Goal: Task Accomplishment & Management: Complete application form

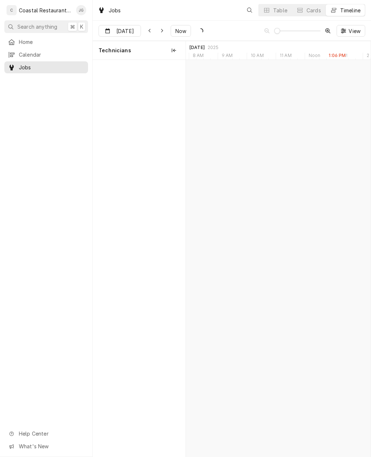
scroll to position [0, 3668]
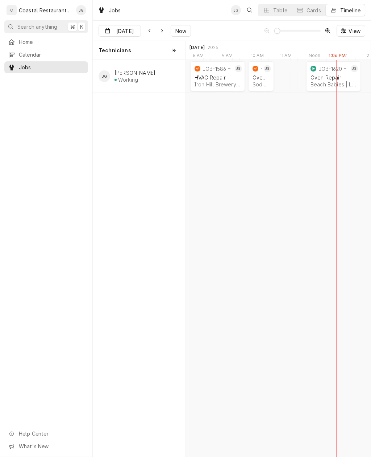
click at [329, 82] on div "Beach Babies | Lewes, 19958" at bounding box center [334, 84] width 46 height 6
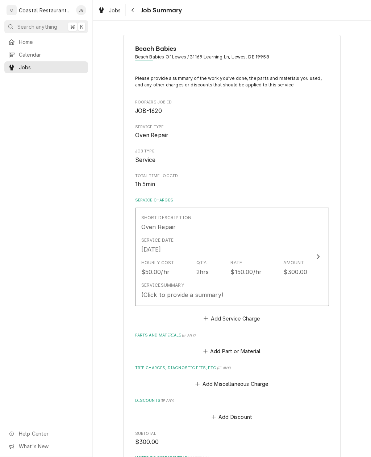
click at [207, 379] on button "Add Miscellaneous Charge" at bounding box center [231, 384] width 75 height 10
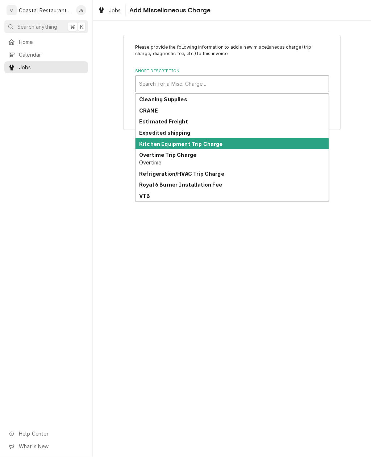
click at [201, 141] on strong "Kitchen Equipment Trip Charge" at bounding box center [181, 144] width 84 height 6
type textarea "x"
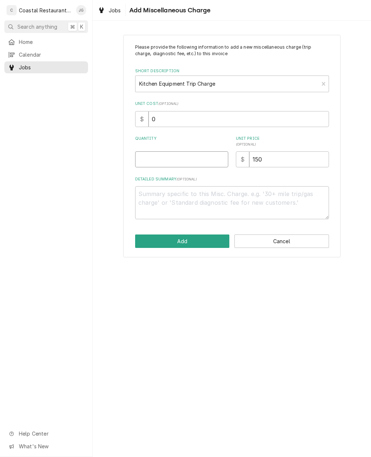
click at [179, 157] on input "Quantity" at bounding box center [181, 159] width 93 height 16
type input "1"
click at [177, 241] on button "Add" at bounding box center [182, 240] width 95 height 13
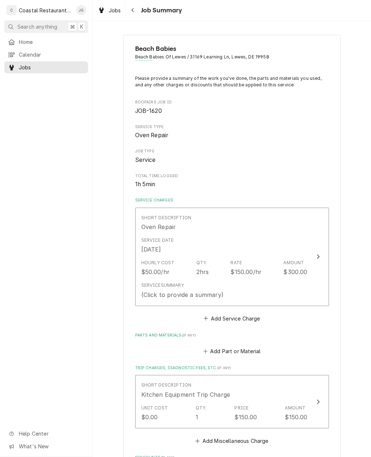
click at [234, 259] on div "Rate" at bounding box center [237, 262] width 12 height 7
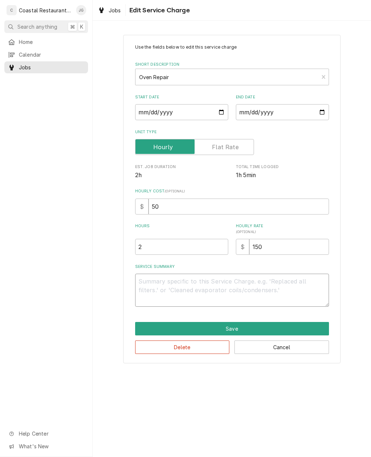
click at [184, 292] on textarea "Service Summary" at bounding box center [232, 290] width 194 height 33
type textarea "x"
type textarea "A"
type textarea "x"
type textarea "Arr"
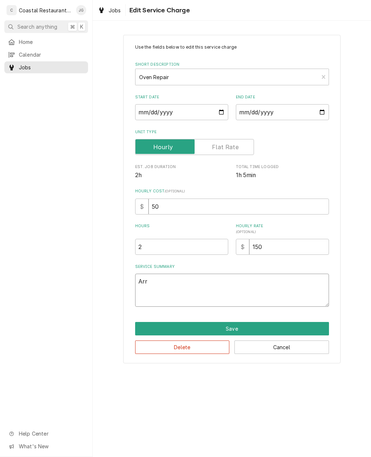
type textarea "x"
type textarea "Arriv"
type textarea "x"
type textarea "Arrived"
type textarea "x"
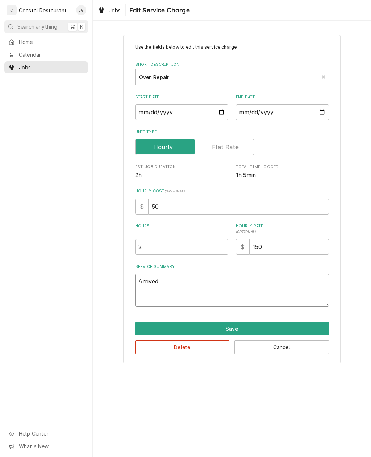
type textarea "Arrived on site"
type textarea "x"
type textarea "Arrived on site checked in"
type textarea "x"
type textarea "Arrived on site checked in with"
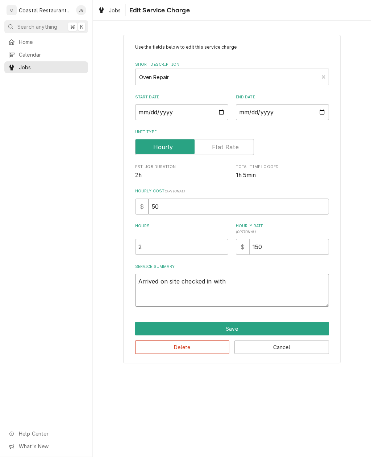
type textarea "x"
type textarea "Arrived on site checked in with manager"
type textarea "x"
type textarea "Arrived on site checked in with manager found"
type textarea "x"
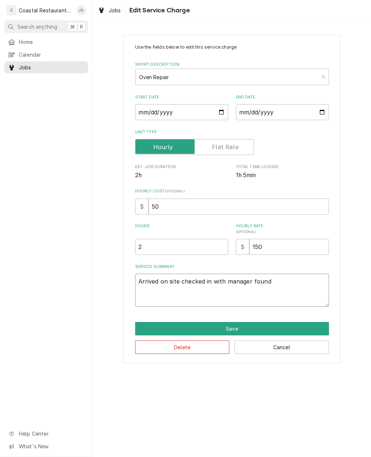
type textarea "Arrived on site checked in with manager, found South"
type textarea "x"
type textarea "Arrived on site checked in with manager found South Bend"
type textarea "x"
type textarea "Arrived on site checked in with manager found South Bend oven"
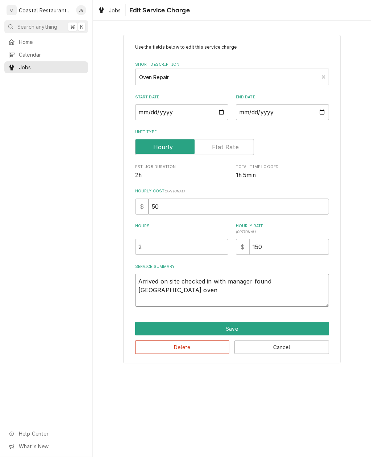
type textarea "x"
type textarea "Arrived on site checked in with manager found South Bend oven pilot"
type textarea "x"
type textarea "Arrived on site checked in with manager found South Bend oven pilot not"
type textarea "x"
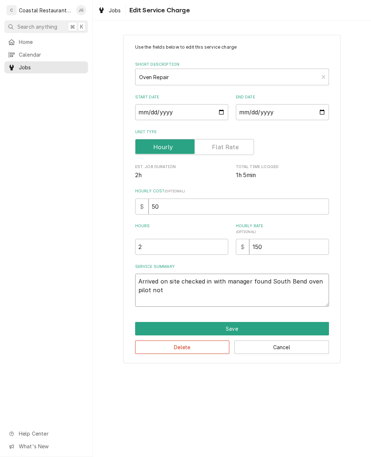
type textarea "Arrived on site checked in with manager found South Bend oven pilot not lit"
type textarea "x"
type textarea "Arrived on site checked in with manager found South Bend oven pilot not lit on …"
type textarea "x"
type textarea "Arrived on site checked in with manager found South Bend oven pilot not lit on …"
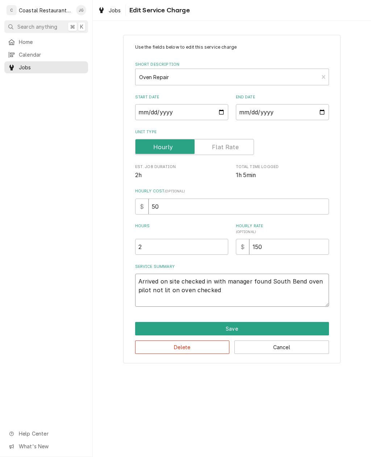
type textarea "x"
type textarea "Arrived on site checked in with manager found South Bend oven pilot not lit on …"
type textarea "x"
type textarea "Arrived on site checked in with manager found South Bend oven pilot not lit on …"
type textarea "x"
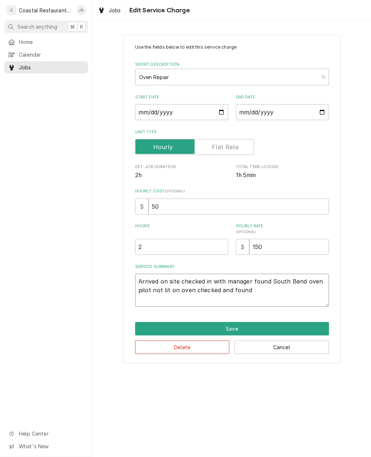
type textarea "Arrived on site checked in with manager found South Bend oven pilot not lit on …"
type textarea "x"
type textarea "Arrived on site checked in with manager found South Bend oven pilot not lit on …"
type textarea "x"
type textarea "Arrived on site checked in with manager found South Bend oven pilot not lit on …"
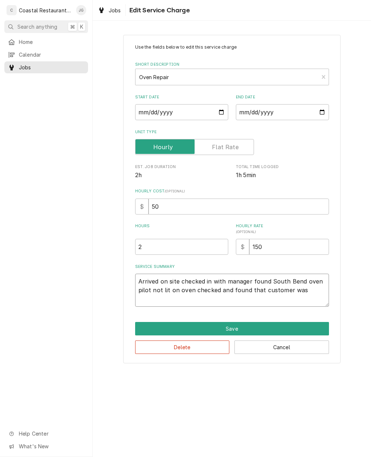
type textarea "x"
type textarea "Arrived on site checked in with manager found South Bend oven pilot not lit on …"
type textarea "x"
type textarea "Arrived on site checked in with manager found South Bend oven pilot not lit on …"
type textarea "x"
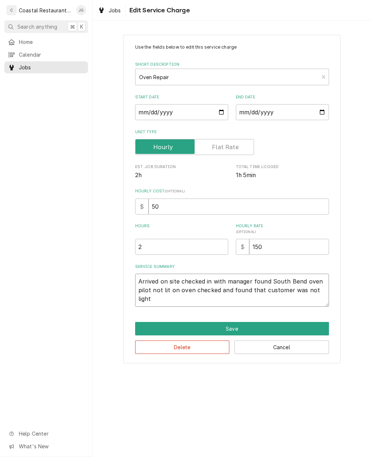
type textarea "Arrived on site checked in with manager found South Bend oven pilot not lit on …"
type textarea "x"
type textarea "Arrived on site checked in with manager found South Bend oven pilot not lit on …"
type textarea "x"
type textarea "Arrived on site checked in with manager found South Bend oven pilot not lit on …"
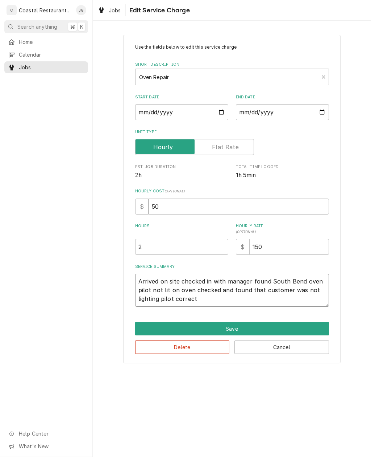
type textarea "x"
type textarea "Arrived on site checked in with manager found South Bend oven pilot not lit on …"
type textarea "x"
type textarea "Arrived on site checked in with manager found South Bend oven pilot not lit on …"
type textarea "x"
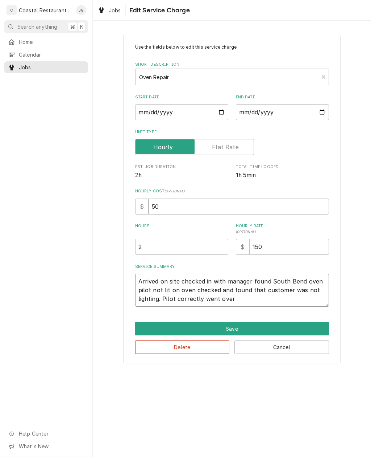
type textarea "Arrived on site checked in with manager found South Bend oven pilot not lit on …"
type textarea "x"
type textarea "Arrived on site checked in with manager found South Bend oven pilot not lit on …"
type textarea "x"
type textarea "Arrived on site checked in with manager found South Bend oven pilot not lit on …"
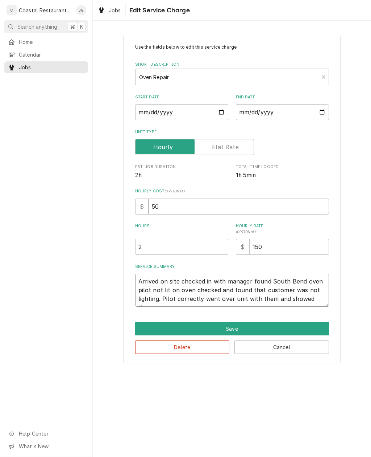
type textarea "x"
type textarea "Arrived on site checked in with manager found South Bend oven pilot not lit on …"
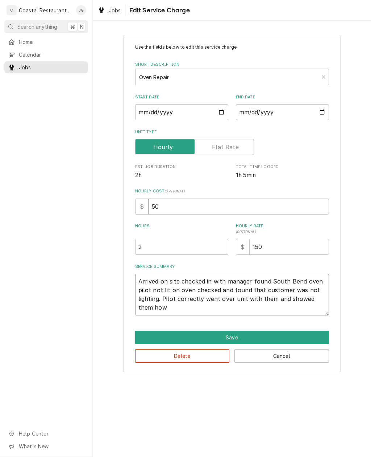
type textarea "x"
type textarea "Arrived on site checked in with manager found South Bend oven pilot not lit on …"
type textarea "x"
type textarea "Arrived on site checked in with manager found South Bend oven pilot not lit on …"
type textarea "x"
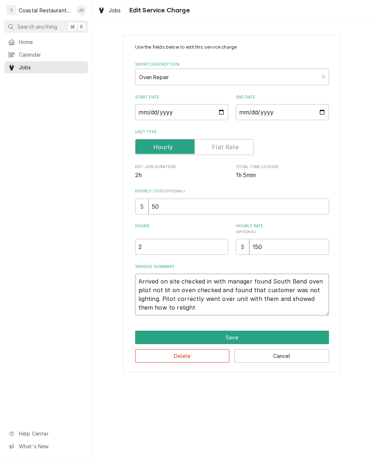
type textarea "Arrived on site checked in with manager found South Bend oven pilot not lit on …"
type textarea "x"
type textarea "Arrived on site checked in with manager found South Bend oven pilot not lit on …"
type textarea "x"
type textarea "Arrived on site checked in with manager found South Bend oven pilot not lit on …"
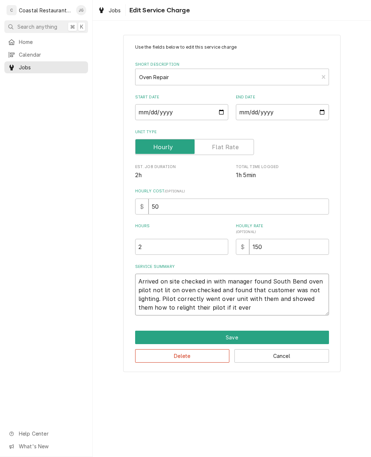
type textarea "x"
type textarea "Arrived on site checked in with manager found South Bend oven pilot not lit on …"
type textarea "x"
type textarea "Arrived on site checked in with manager found South Bend oven pilot not lit on …"
type textarea "x"
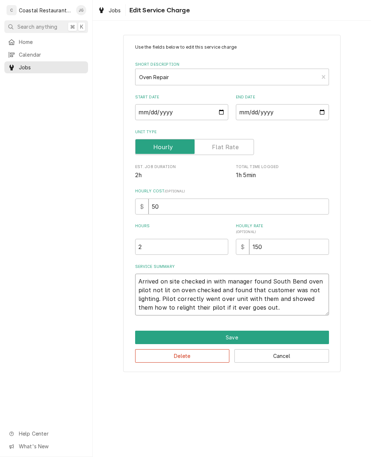
type textarea "Arrived on site checked in with manager found South Bend oven pilot not lit on …"
type textarea "x"
type textarea "Arrived on site checked in with manager found South Bend oven pilot not lit on …"
type textarea "x"
type textarea "Arrived on site checked in with manager found South Bend oven pilot not lit on …"
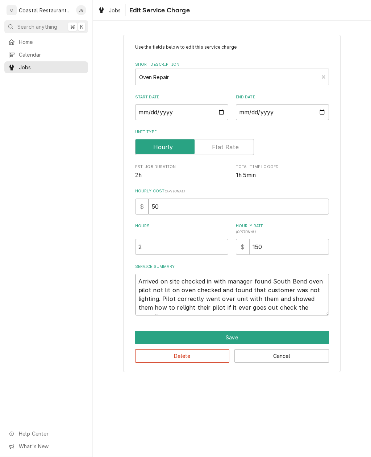
type textarea "x"
type textarea "Arrived on site checked in with manager found South Bend oven pilot not lit on …"
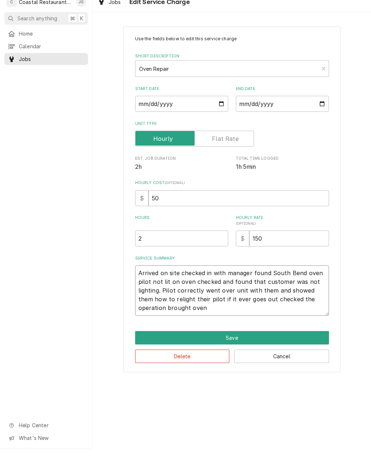
type textarea "x"
type textarea "Arrived on site checked in with manager found South Bend oven pilot not lit on …"
type textarea "x"
type textarea "Arrived on site checked in with manager found South Bend oven pilot not lit on …"
type textarea "x"
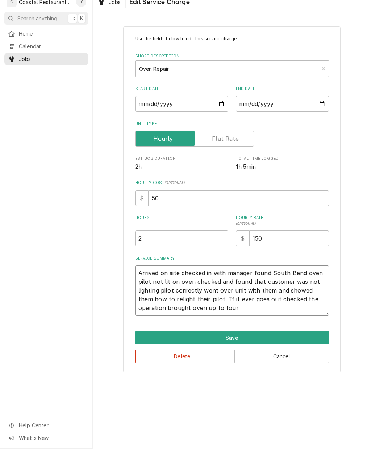
type textarea "Arrived on site checked in with manager found South Bend oven pilot not lit on …"
type textarea "x"
type textarea "Arrived on site checked in with manager found South Bend oven pilot not lit on …"
type textarea "x"
type textarea "Arrived on site checked in with manager found South Bend oven pilot not lit on …"
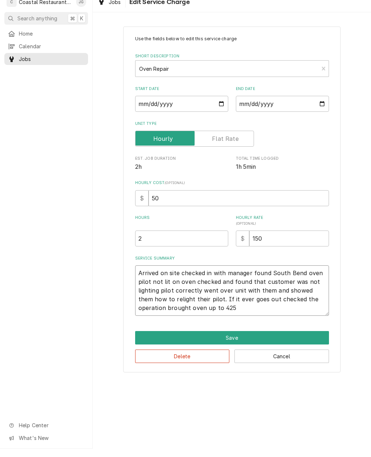
type textarea "x"
type textarea "Arrived on site checked in with manager found South Bend oven pilot not lit on …"
type textarea "x"
type textarea "Arrived on site checked in with manager found South Bend oven pilot not lit on …"
type textarea "x"
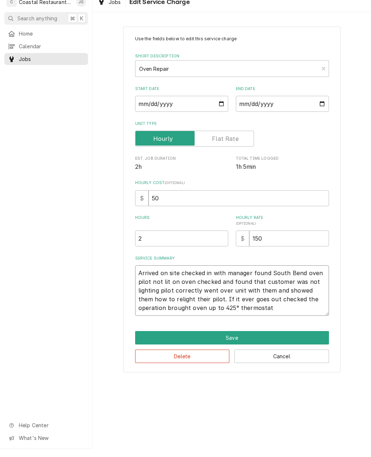
type textarea "Arrived on site checked in with manager found South Bend oven pilot not lit on …"
type textarea "x"
type textarea "Arrived on site checked in with manager found South Bend oven pilot not lit on …"
type textarea "x"
type textarea "Arrived on site checked in with manager found South Bend oven pilot not lit on …"
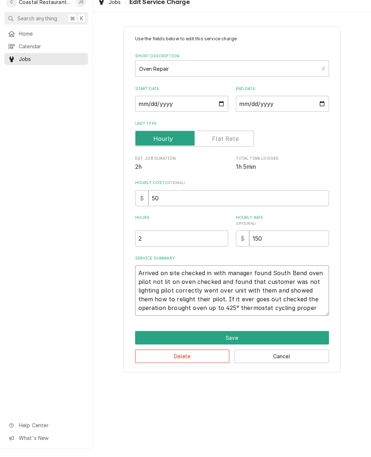
type textarea "x"
type textarea "Arrived on site checked in with manager found South Bend oven pilot not lit on …"
type textarea "x"
type textarea "Arrived on site checked in with manager found South Bend oven pilot not lit on …"
type textarea "x"
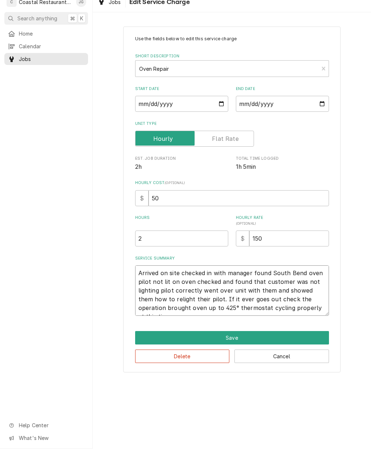
type textarea "Arrived on site checked in with manager found South Bend oven pilot not lit on …"
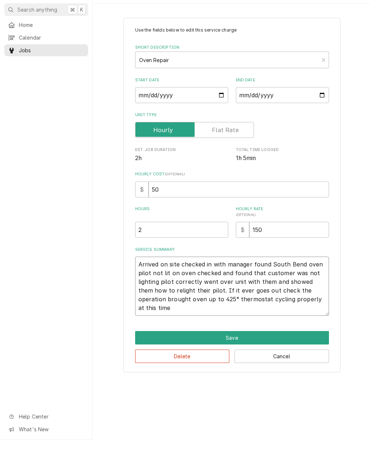
type textarea "x"
type textarea "Arrived on site checked in with manager found South Bend oven pilot not lit on …"
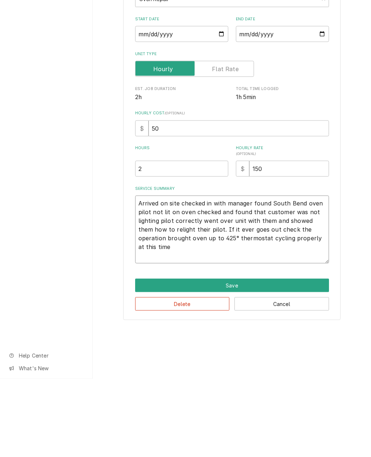
type textarea "x"
type textarea "Arrived on site checked in with manager found South Bend oven pilot not lit on …"
type textarea "x"
type textarea "Arrived on site checked in with manager found South Bend oven pilot not lit on …"
type textarea "x"
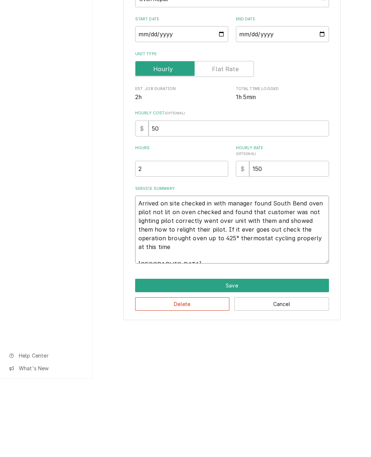
type textarea "Arrived on site checked in with manager found South Bend oven pilot not lit on …"
type textarea "x"
type textarea "Arrived on site checked in with manager found South Bend oven pilot not lit on …"
type textarea "x"
type textarea "Arrived on site checked in with manager found South Bend oven pilot not lit on …"
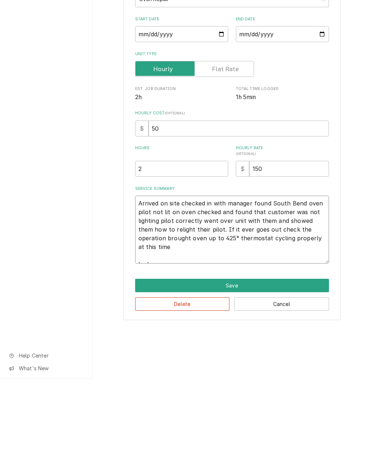
type textarea "x"
type textarea "Arrived on site checked in with manager found South Bend oven pilot not lit on …"
type textarea "x"
type textarea "Arrived on site checked in with manager found South Bend oven pilot not lit on …"
type textarea "x"
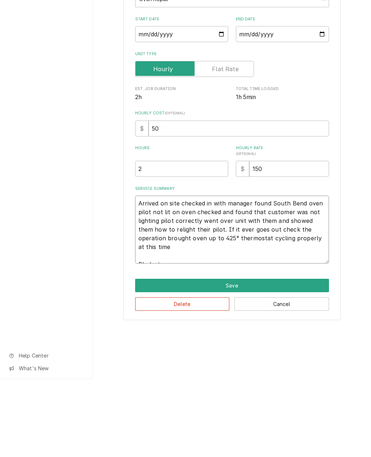
type textarea "Arrived on site checked in with manager found South Bend oven pilot not lit on …"
type textarea "x"
type textarea "Arrived on site checked in with manager found South Bend oven pilot not lit on …"
type textarea "x"
type textarea "Arrived on site checked in with manager found South Bend oven pilot not lit on …"
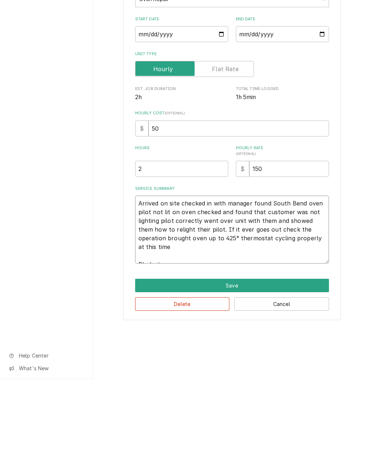
type textarea "x"
type textarea "Arrived on site checked in with manager found South Bend oven pilot not lit on …"
type textarea "x"
type textarea "Arrived on site checked in with manager found South Bend oven pilot not lit on …"
type textarea "x"
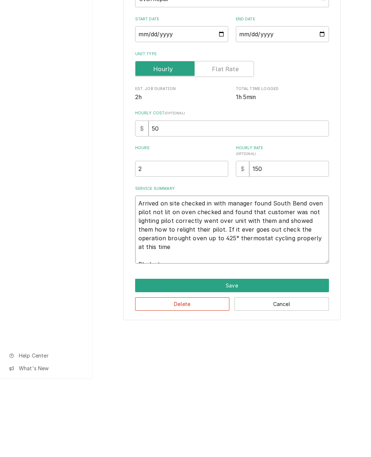
type textarea "Arrived on site checked in with manager found South Bend oven pilot not lit on …"
type textarea "x"
type textarea "Arrived on site checked in with manager found South Bend oven pilot not lit on …"
type textarea "x"
type textarea "Arrived on site checked in with manager found South Bend oven pilot not lit on …"
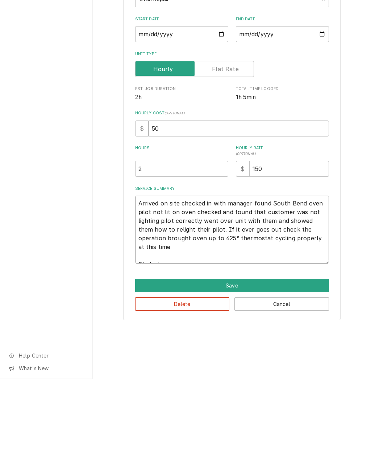
type textarea "x"
type textarea "Arrived on site checked in with manager found South Bend oven pilot not lit on …"
type textarea "x"
type textarea "Arrived on site checked in with manager found South Bend oven pilot not lit on …"
type textarea "x"
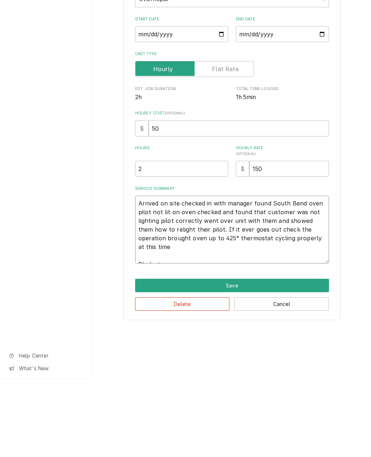
type textarea "Arrived on site checked in with manager found South Bend oven pilot not lit on …"
type textarea "x"
type textarea "Arrived on site checked in with manager found South Bend oven pilot not lit on …"
type textarea "x"
type textarea "Arrived on site checked in with manager found South Bend oven pilot not lit on …"
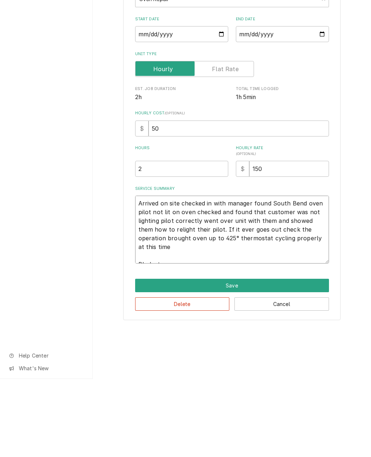
type textarea "x"
type textarea "Arrived on site checked in with manager found South Bend oven pilot not lit on …"
type textarea "x"
type textarea "Arrived on site checked in with manager found South Bend oven pilot not lit on …"
type textarea "x"
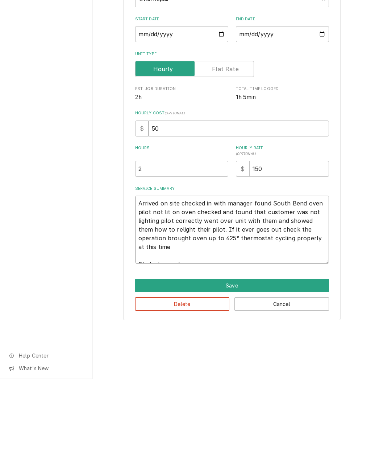
type textarea "Arrived on site checked in with manager found South Bend oven pilot not lit on …"
type textarea "x"
type textarea "Arrived on site checked in with manager found South Bend oven pilot not lit on …"
type textarea "x"
type textarea "Arrived on site checked in with manager found South Bend oven pilot not lit on …"
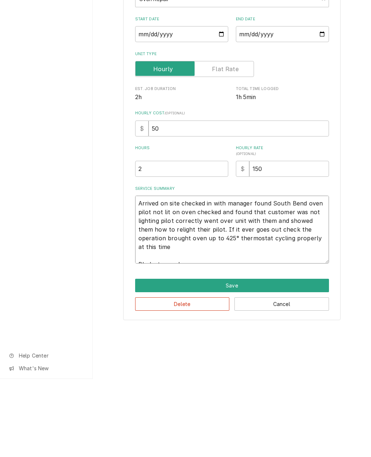
type textarea "x"
type textarea "Arrived on site checked in with manager found South Bend oven pilot not lit on …"
type textarea "x"
type textarea "Arrived on site checked in with manager found South Bend oven pilot not lit on …"
type textarea "x"
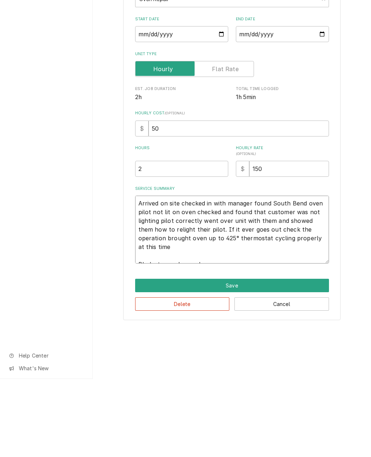
type textarea "Arrived on site checked in with manager found South Bend oven pilot not lit on …"
type textarea "x"
type textarea "Arrived on site checked in with manager found South Bend oven pilot not lit on …"
type textarea "x"
type textarea "Arrived on site checked in with manager found South Bend oven pilot not lit on …"
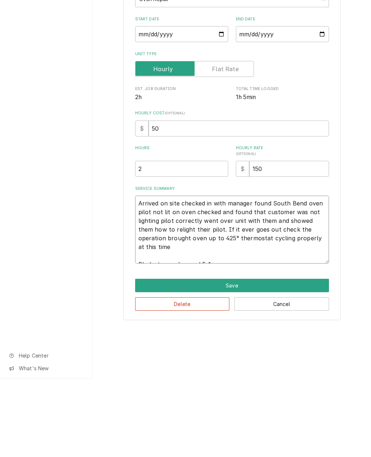
type textarea "x"
type textarea "Arrived on site checked in with manager found South Bend oven pilot not lit on …"
type textarea "x"
type textarea "Arrived on site checked in with manager found South Bend oven pilot not lit on …"
type textarea "x"
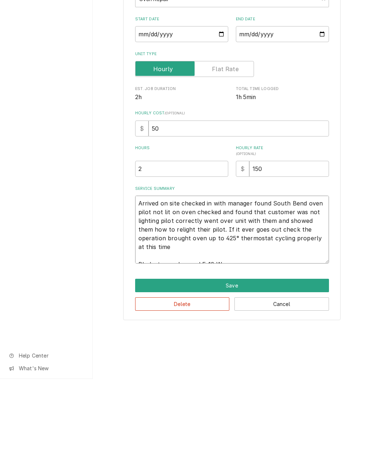
type textarea "Arrived on site checked in with manager found South Bend oven pilot not lit on …"
type textarea "x"
type textarea "Arrived on site checked in with manager found South Bend oven pilot not lit on …"
type textarea "x"
type textarea "Arrived on site checked in with manager found South Bend oven pilot not lit on …"
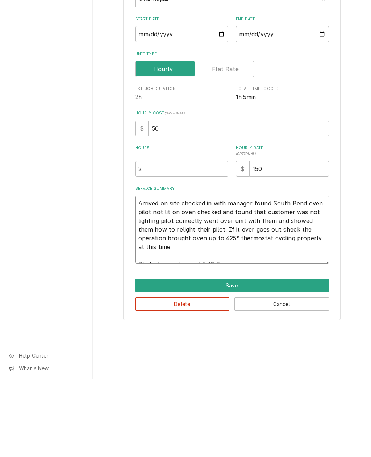
type textarea "x"
type textarea "Arrived on site checked in with manager found South Bend oven pilot not lit on …"
type textarea "x"
type textarea "Arrived on site checked in with manager found South Bend oven pilot not lit on …"
type textarea "x"
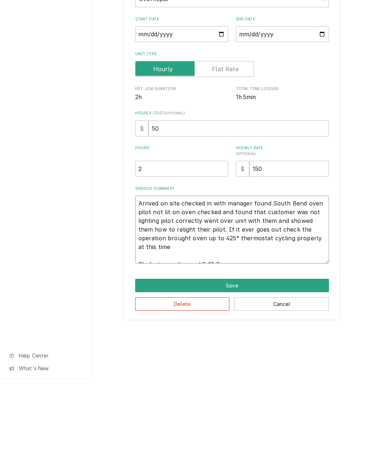
type textarea "Arrived on site checked in with manager found South Bend oven pilot not lit on …"
type textarea "x"
type textarea "Arrived on site checked in with manager found South Bend oven pilot not lit on …"
type textarea "x"
type textarea "Arrived on site checked in with manager found South Bend oven pilot not lit on …"
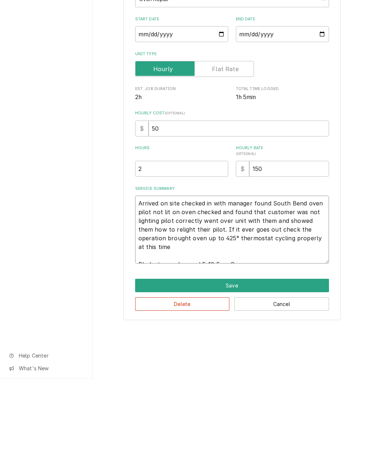
type textarea "x"
type textarea "Arrived on site checked in with manager found South Bend oven pilot not lit on …"
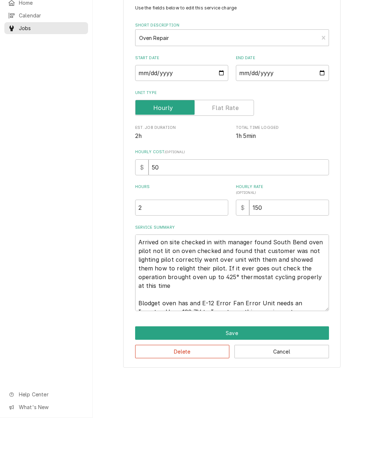
click at [339, 281] on div "Use the fields below to edit this service charge Short Description Oven Repair …" at bounding box center [232, 221] width 218 height 372
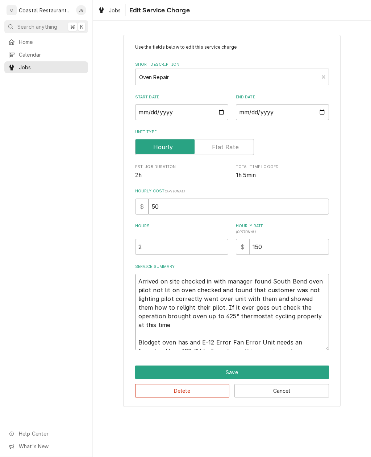
click at [280, 344] on textarea "Arrived on site checked in with manager found South Bend oven pilot not lit on …" at bounding box center [232, 312] width 194 height 77
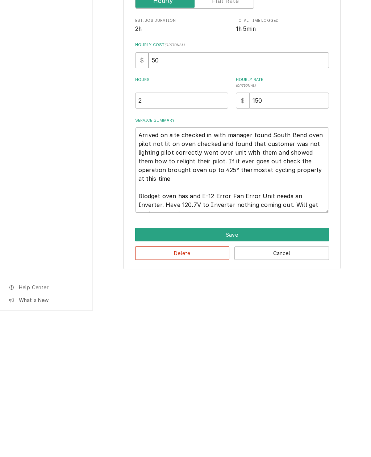
click at [248, 374] on button "Save" at bounding box center [232, 380] width 194 height 13
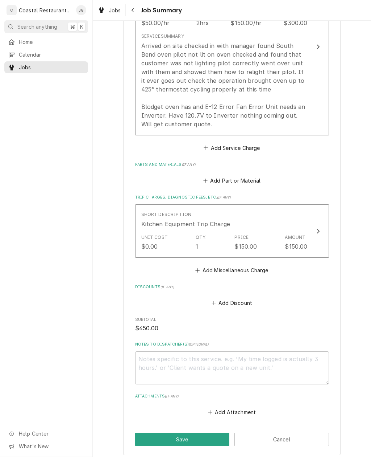
scroll to position [252, 0]
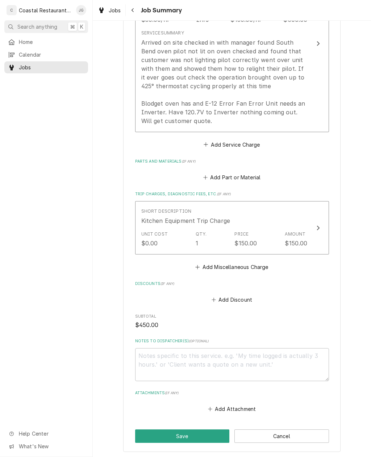
click at [202, 429] on button "Save" at bounding box center [182, 435] width 95 height 13
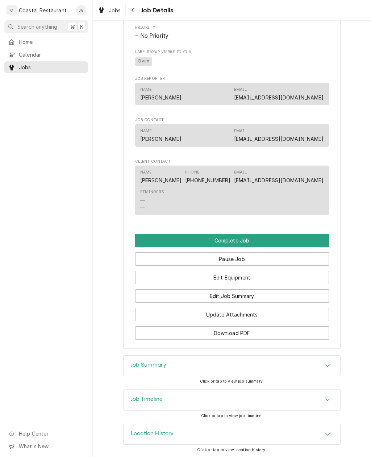
scroll to position [480, 0]
click at [277, 236] on button "Complete Job" at bounding box center [232, 240] width 194 height 13
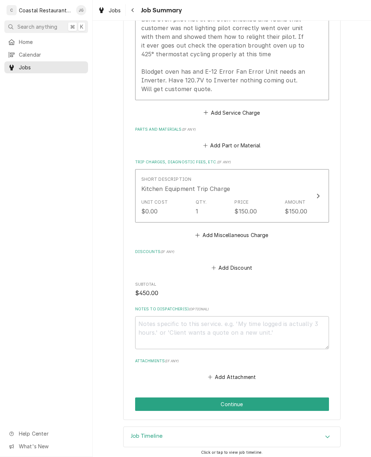
scroll to position [284, 0]
click at [281, 398] on button "Continue" at bounding box center [232, 404] width 194 height 13
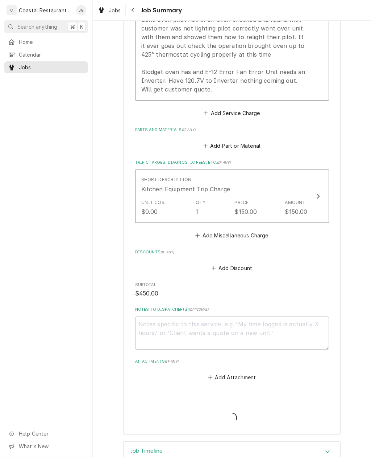
type textarea "x"
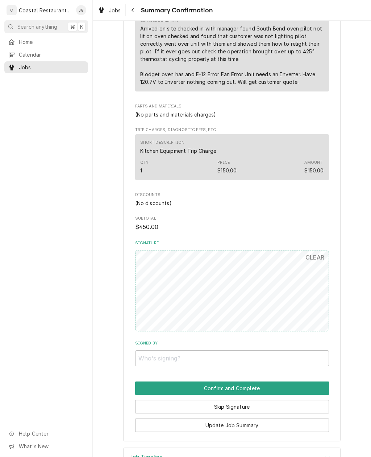
scroll to position [253, 0]
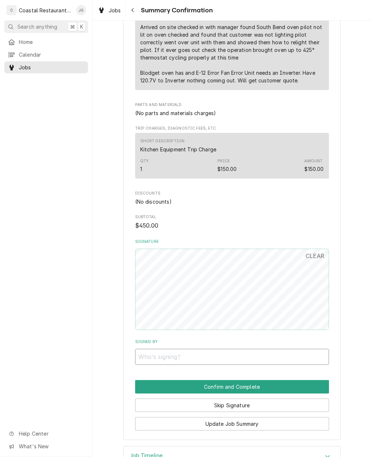
click at [270, 349] on input "Signed By" at bounding box center [232, 357] width 194 height 16
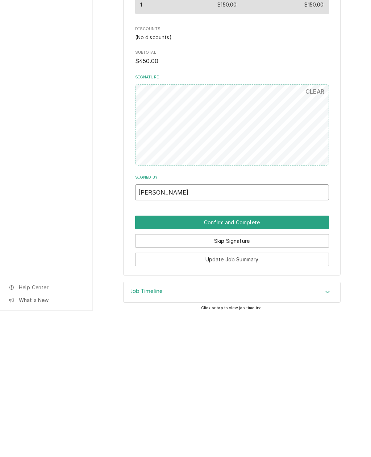
scroll to position [271, 0]
type input "[PERSON_NAME]"
click at [270, 362] on button "Confirm and Complete" at bounding box center [232, 368] width 194 height 13
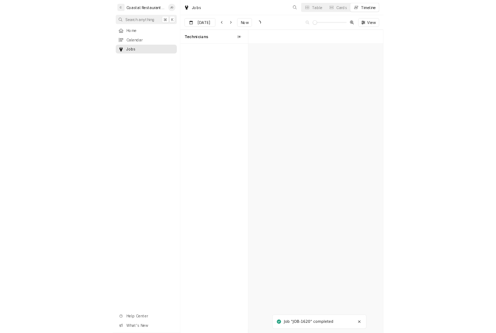
scroll to position [0, 3661]
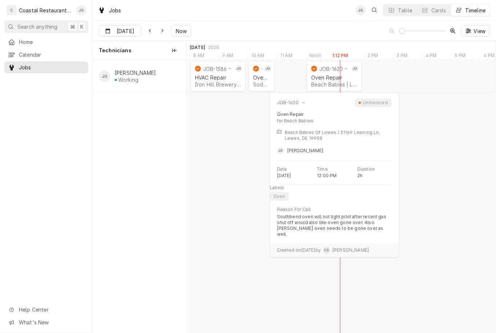
click at [338, 76] on div "Oven Repair" at bounding box center [334, 77] width 46 height 6
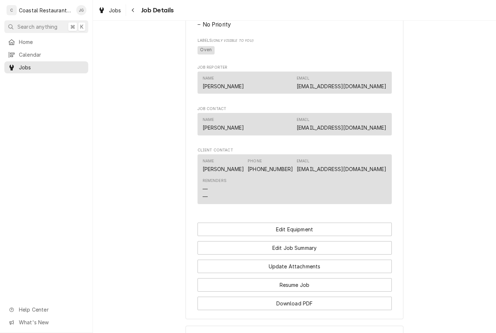
scroll to position [406, 0]
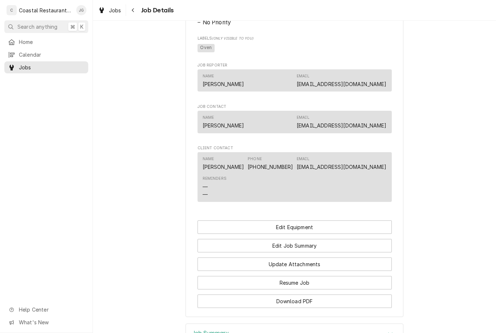
click at [314, 244] on button "Edit Job Summary" at bounding box center [294, 245] width 194 height 13
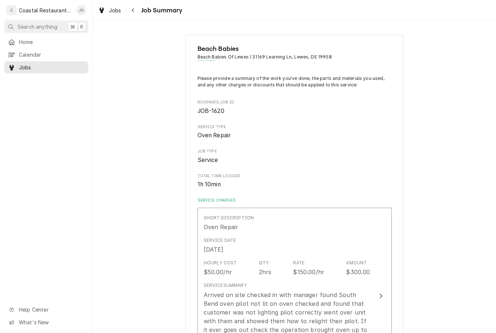
click at [307, 252] on div "Service Date Sep 5, 2025" at bounding box center [287, 245] width 167 height 22
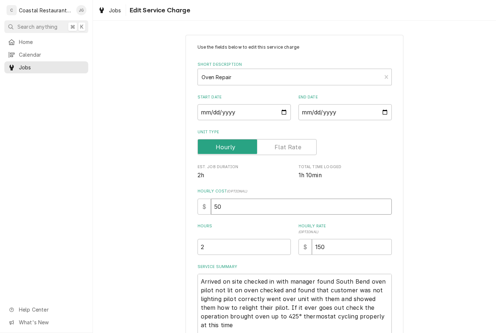
click at [271, 211] on input "50" at bounding box center [301, 206] width 181 height 16
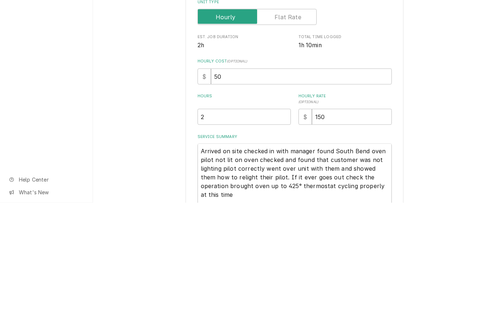
click at [442, 111] on div "Use the fields below to edit this service charge Short Description Oven Repair …" at bounding box center [294, 224] width 403 height 393
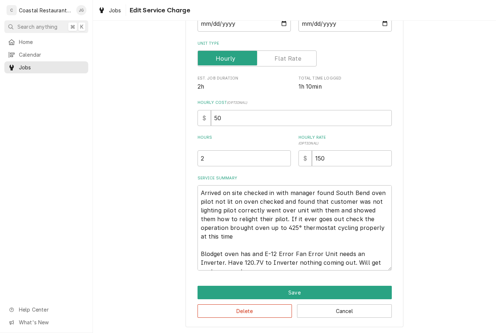
scroll to position [89, 0]
click at [318, 294] on button "Save" at bounding box center [294, 291] width 194 height 13
type textarea "x"
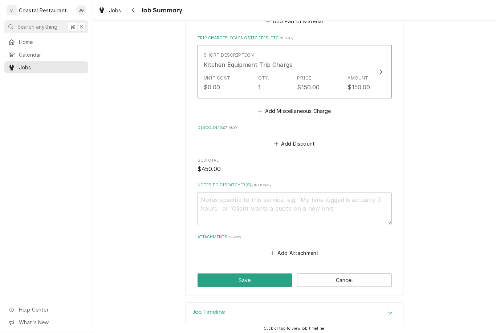
scroll to position [408, 0]
click at [337, 274] on button "Cancel" at bounding box center [344, 280] width 95 height 13
